Goal: Task Accomplishment & Management: Complete application form

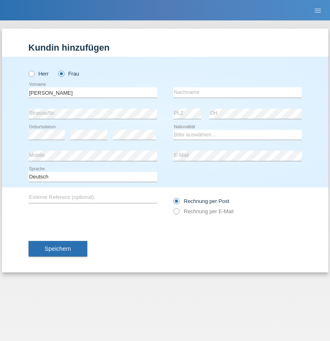
type input "Diana"
click at [238, 92] on input "text" at bounding box center [238, 92] width 129 height 10
type input "Baloh"
select select "CH"
radio input "true"
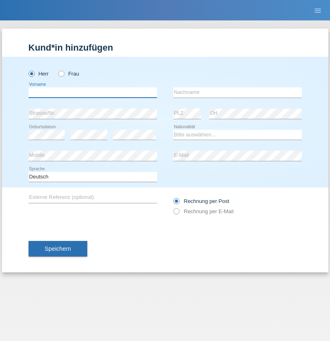
click at [93, 92] on input "text" at bounding box center [93, 92] width 129 height 10
type input "Mario"
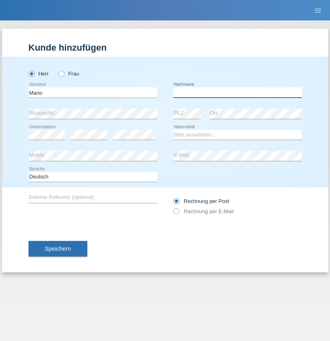
click at [238, 92] on input "text" at bounding box center [238, 92] width 129 height 10
type input "Rodriguez"
select select "CH"
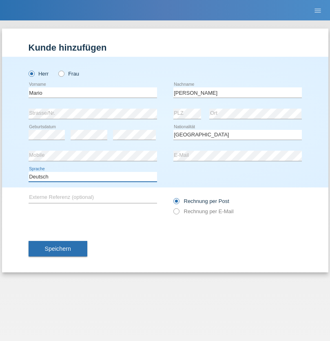
select select "en"
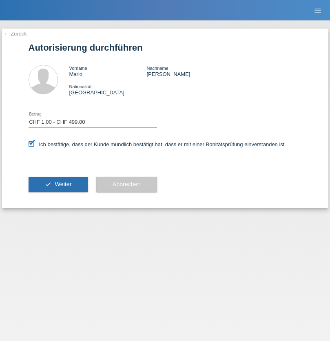
select select "1"
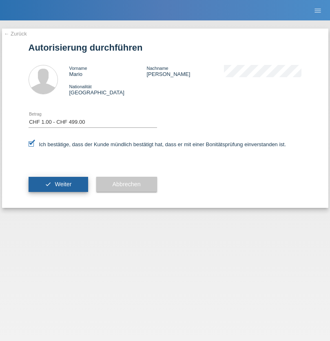
click at [58, 184] on span "Weiter" at bounding box center [63, 184] width 17 height 7
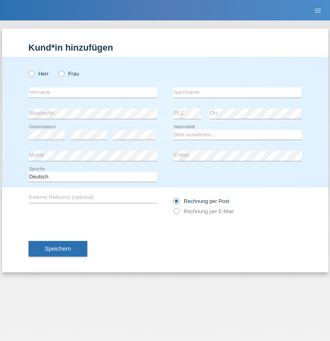
radio input "true"
click at [93, 92] on input "text" at bounding box center [93, 92] width 129 height 10
type input "Diaconu"
click at [238, 92] on input "text" at bounding box center [238, 92] width 129 height 10
type input "[PERSON_NAME]"
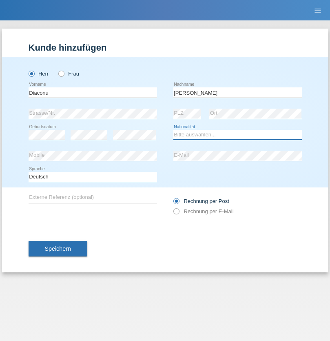
select select "RO"
select select "C"
select select "10"
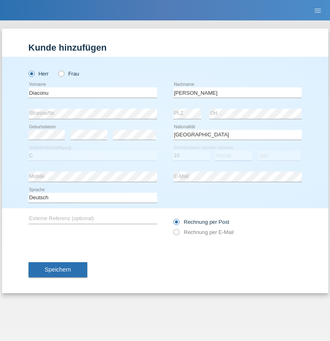
select select "04"
select select "2021"
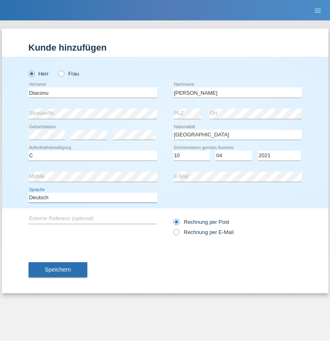
select select "en"
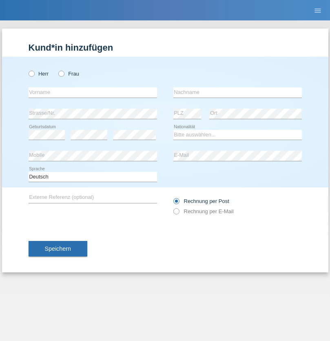
radio input "true"
click at [93, 92] on input "text" at bounding box center [93, 92] width 129 height 10
type input "Anisa"
click at [238, 92] on input "text" at bounding box center [238, 92] width 129 height 10
type input "Zornic"
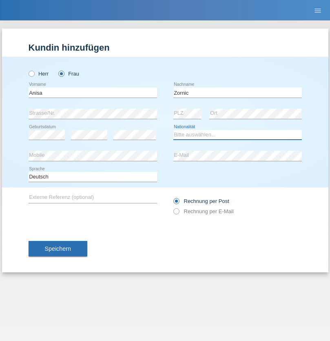
select select "CH"
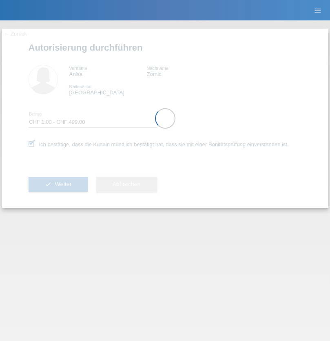
select select "1"
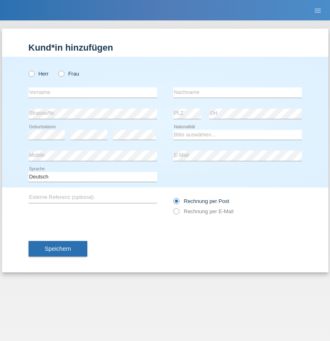
radio input "true"
click at [93, 92] on input "text" at bounding box center [93, 92] width 129 height 10
type input "Sammary"
click at [238, 92] on input "text" at bounding box center [238, 92] width 129 height 10
type input "Cherotich"
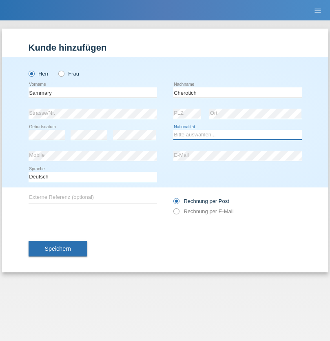
select select "CH"
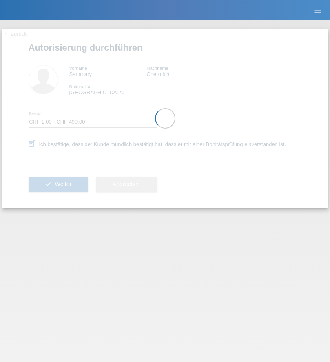
select select "1"
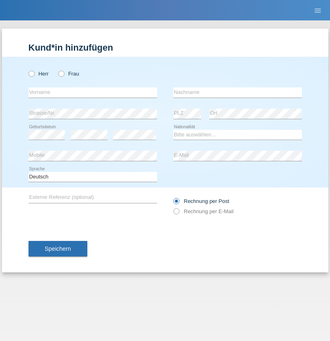
radio input "true"
click at [93, 92] on input "text" at bounding box center [93, 92] width 129 height 10
type input "[PERSON_NAME]"
click at [238, 92] on input "text" at bounding box center [238, 92] width 129 height 10
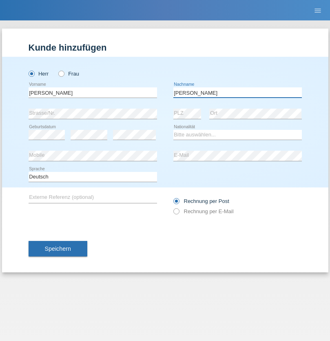
type input "[PERSON_NAME]"
select select "CH"
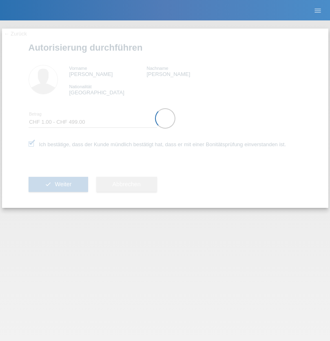
select select "1"
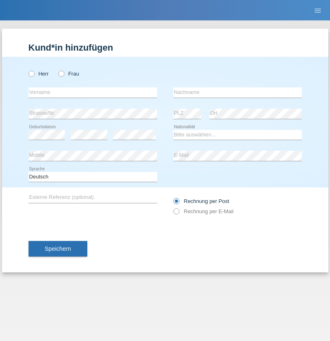
radio input "true"
click at [93, 92] on input "text" at bounding box center [93, 92] width 129 height 10
type input "Betim"
click at [238, 92] on input "text" at bounding box center [238, 92] width 129 height 10
type input "Alija"
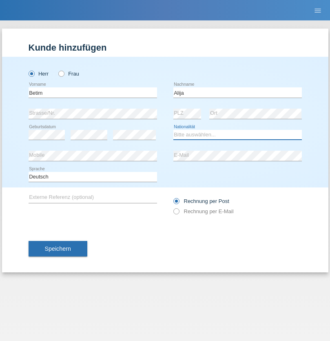
select select "MK"
select select "C"
select select "12"
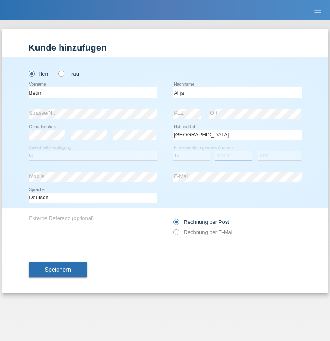
select select "08"
select select "2003"
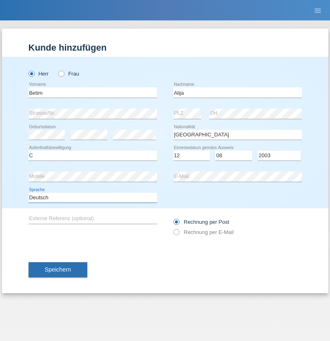
select select "en"
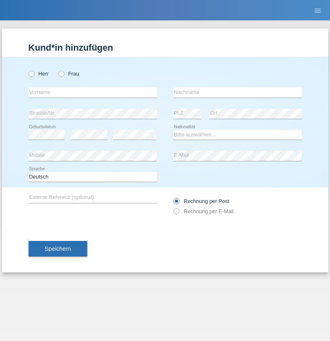
radio input "true"
click at [93, 92] on input "text" at bounding box center [93, 92] width 129 height 10
type input "Sasa"
click at [238, 92] on input "text" at bounding box center [238, 92] width 129 height 10
type input "Lazarevic"
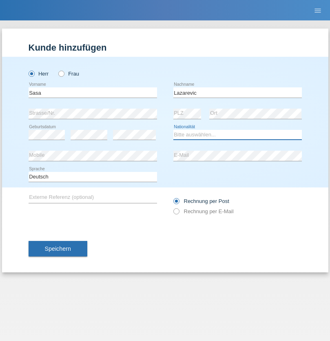
select select "RS"
select select "C"
select select "16"
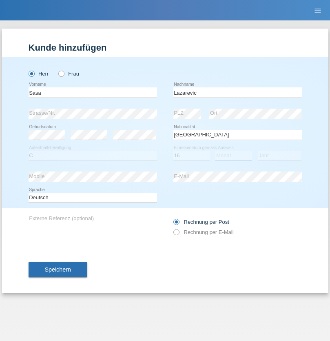
select select "10"
select select "1984"
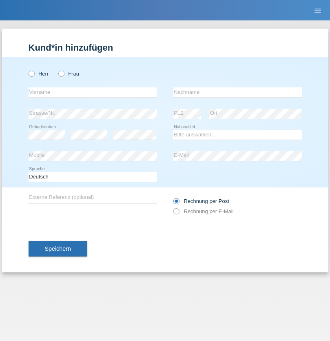
radio input "true"
click at [93, 92] on input "text" at bounding box center [93, 92] width 129 height 10
type input "kelmendi"
click at [238, 92] on input "text" at bounding box center [238, 92] width 129 height 10
type input "Edona"
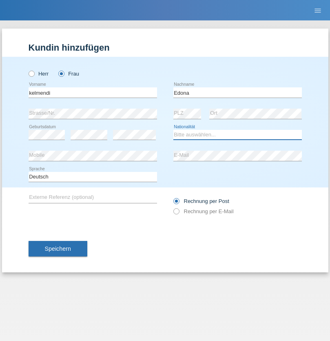
select select "XK"
select select "C"
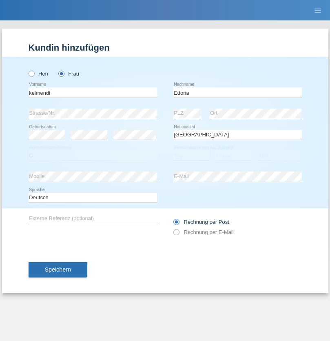
select select "23"
select select "09"
select select "2021"
